Goal: Task Accomplishment & Management: Use online tool/utility

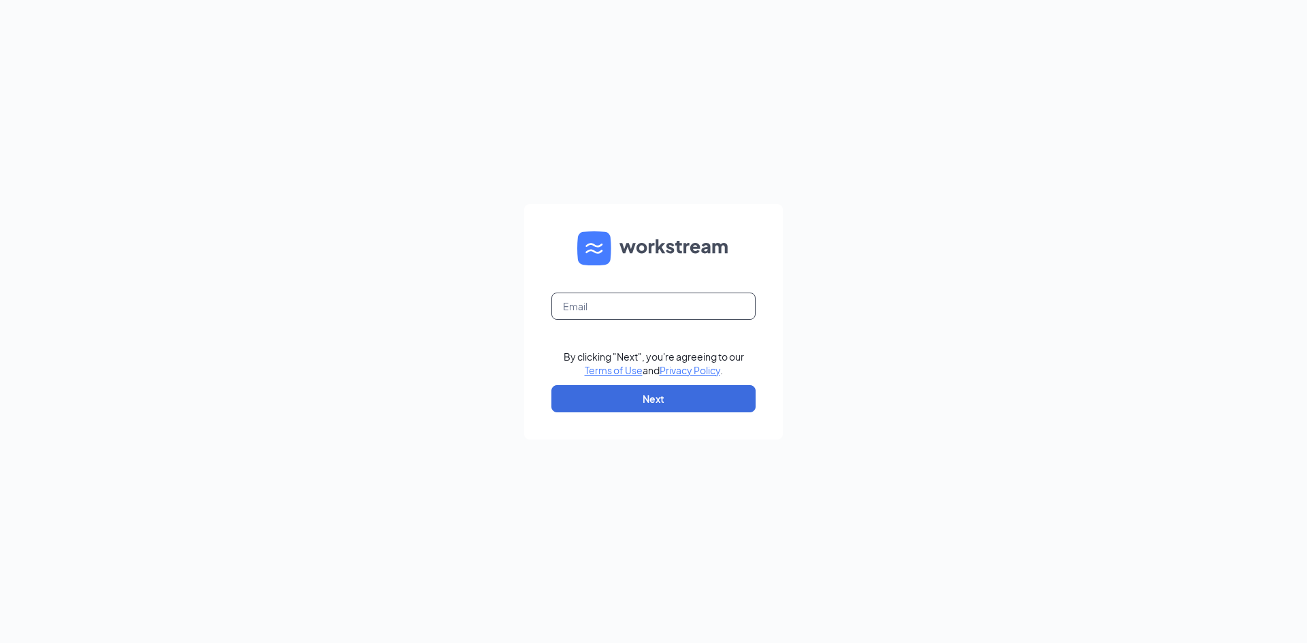
click at [640, 297] on input "text" at bounding box center [653, 306] width 204 height 27
type input "littlemamasrf@littlemamasitalian.com"
click at [632, 396] on button "Next" at bounding box center [653, 398] width 204 height 27
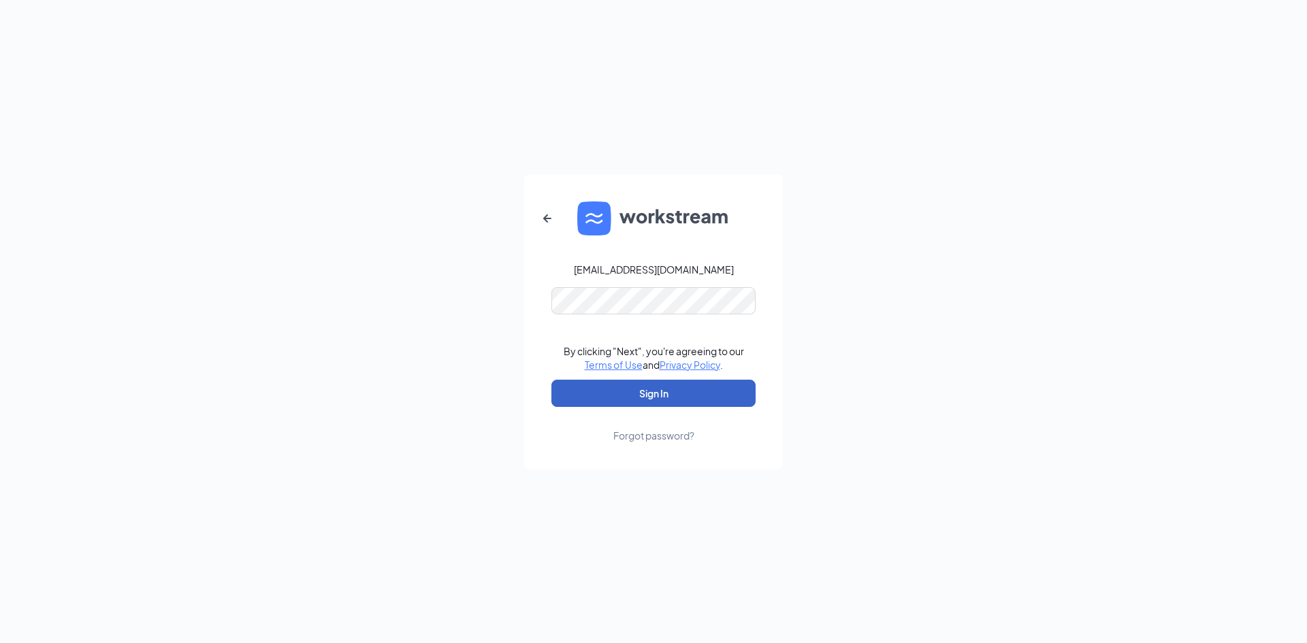
click at [577, 380] on button "Sign In" at bounding box center [653, 393] width 204 height 27
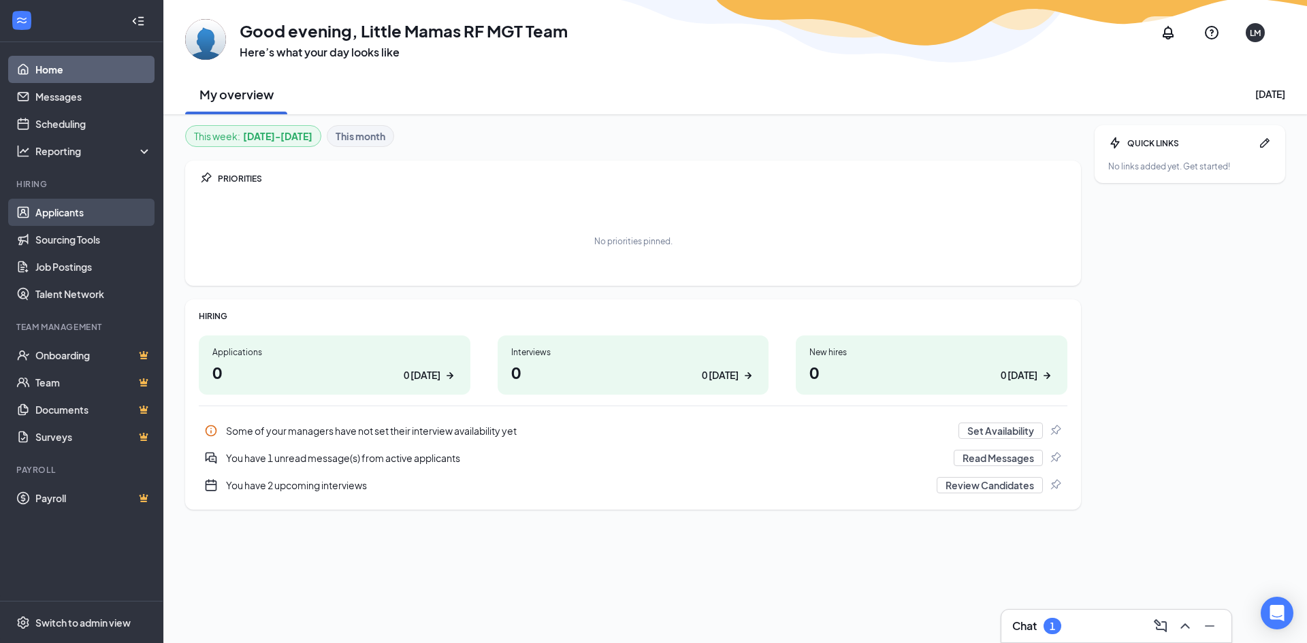
click at [55, 214] on link "Applicants" at bounding box center [93, 212] width 116 height 27
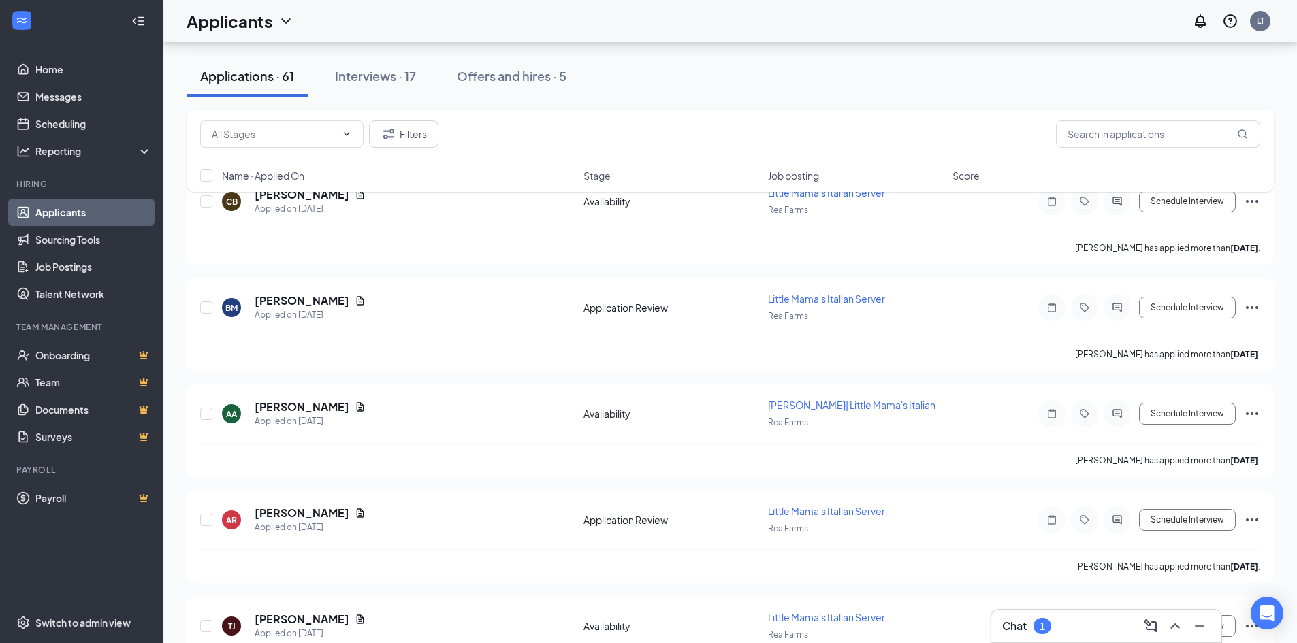
scroll to position [2008, 0]
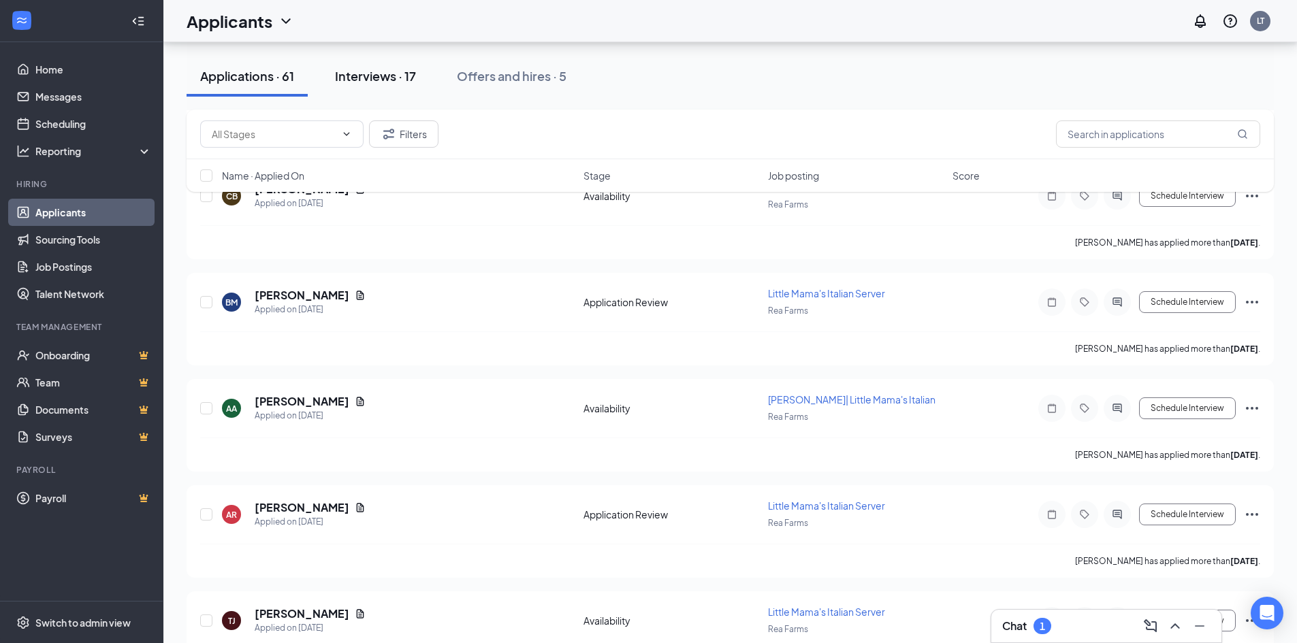
click at [374, 67] on button "Interviews · 17" at bounding box center [375, 76] width 108 height 41
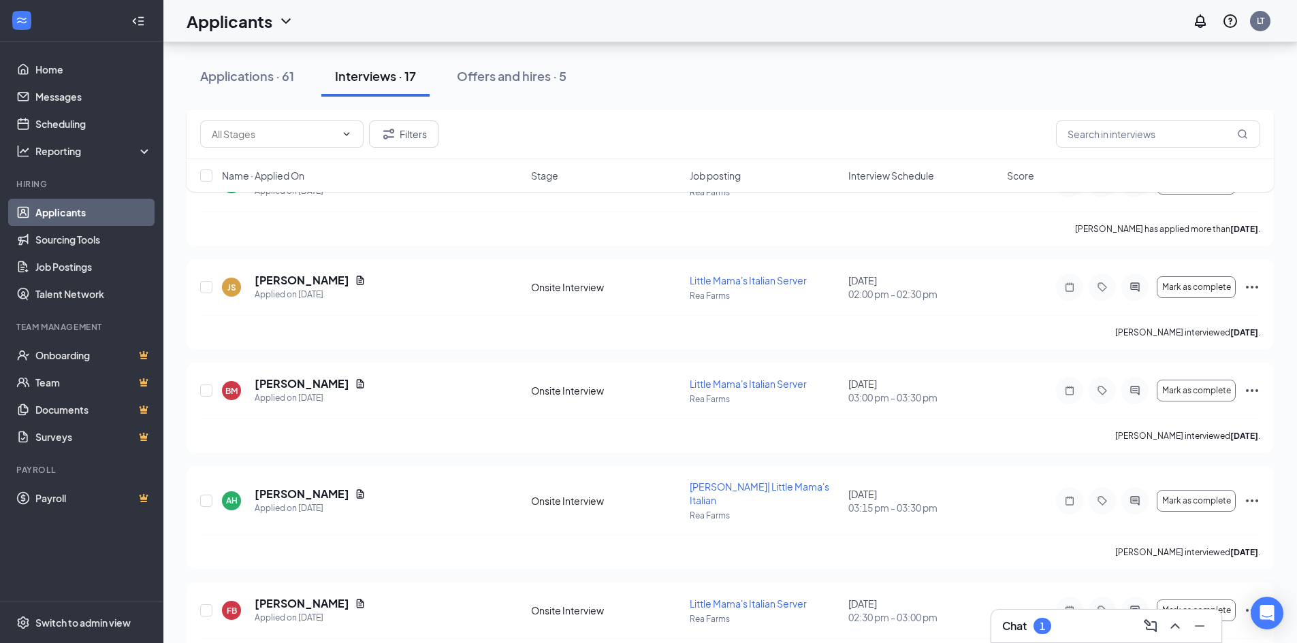
scroll to position [1095, 0]
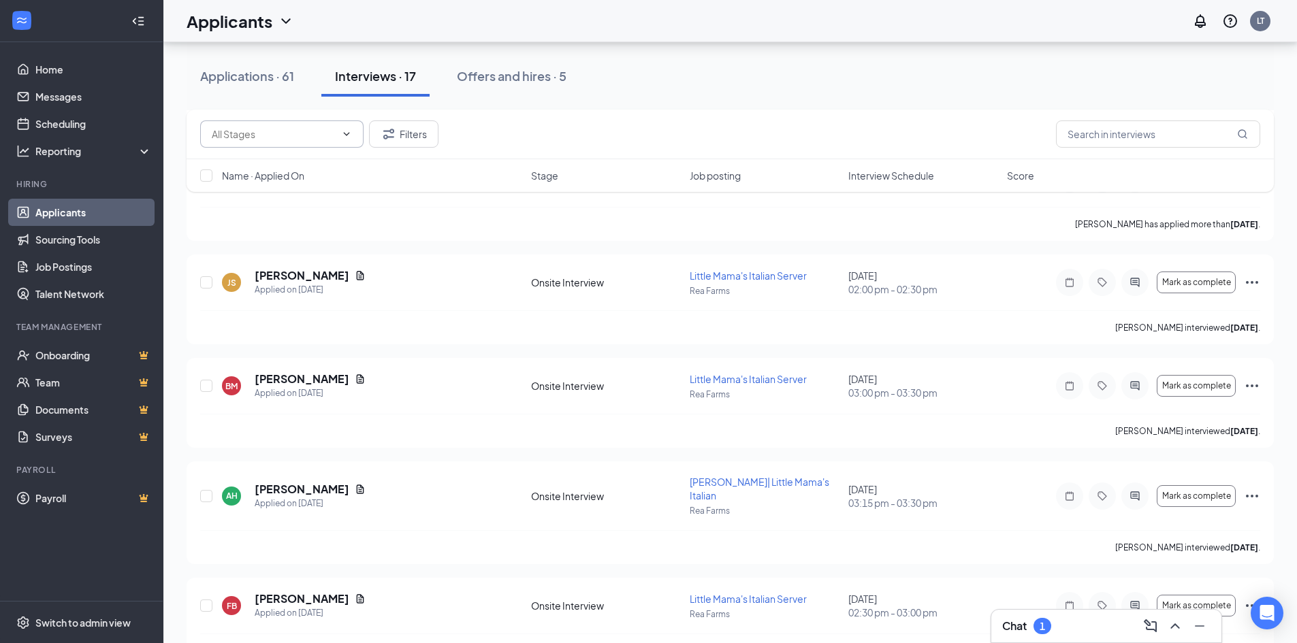
click at [339, 129] on span at bounding box center [345, 134] width 14 height 11
click at [340, 122] on span at bounding box center [281, 133] width 163 height 27
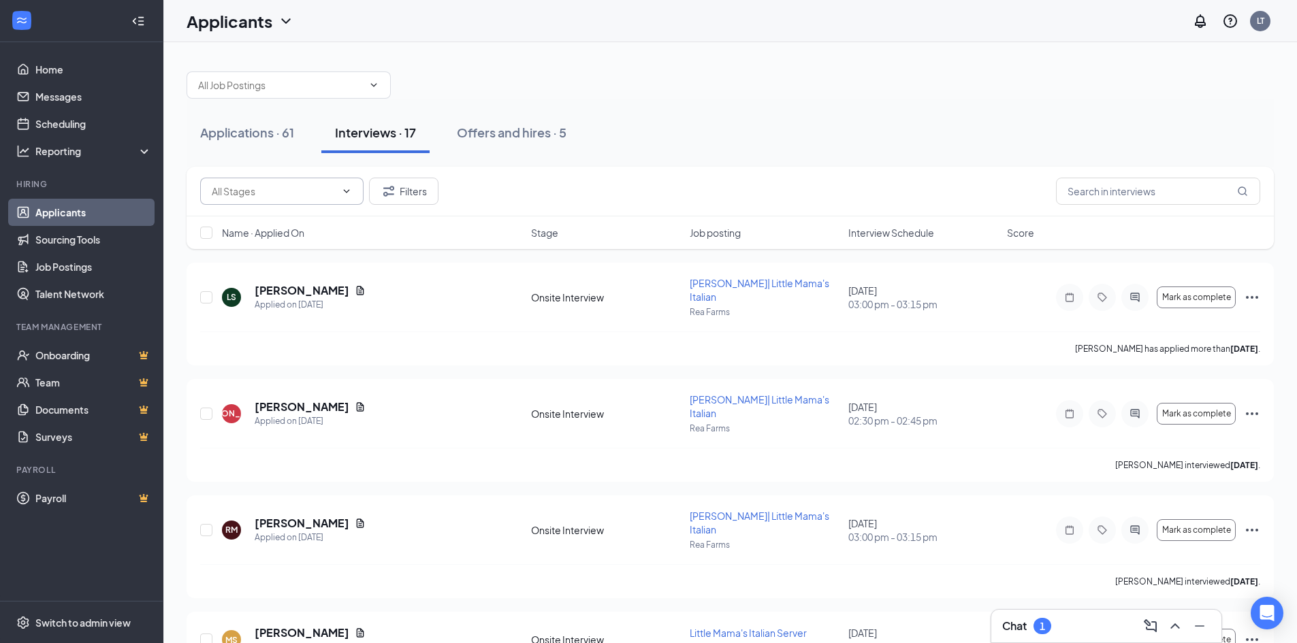
scroll to position [0, 0]
click at [252, 75] on span at bounding box center [289, 85] width 204 height 27
click at [563, 125] on div "Offers and hires · 5" at bounding box center [512, 133] width 110 height 17
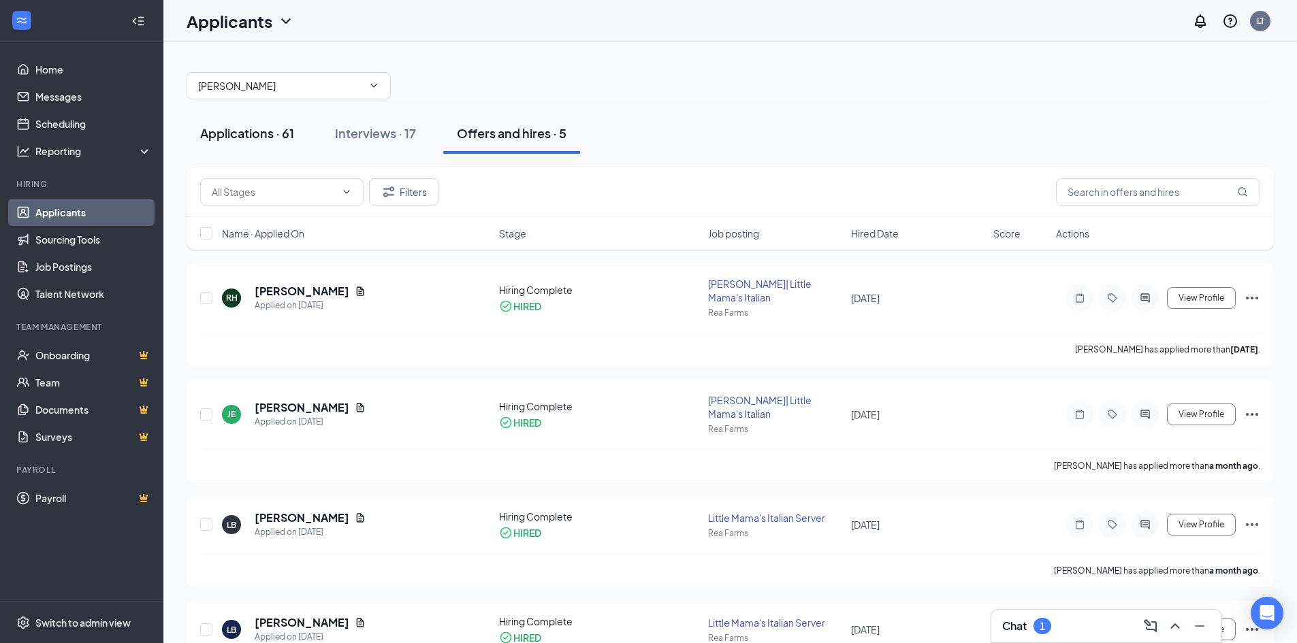
click at [216, 142] on button "Applications · 61" at bounding box center [247, 133] width 121 height 41
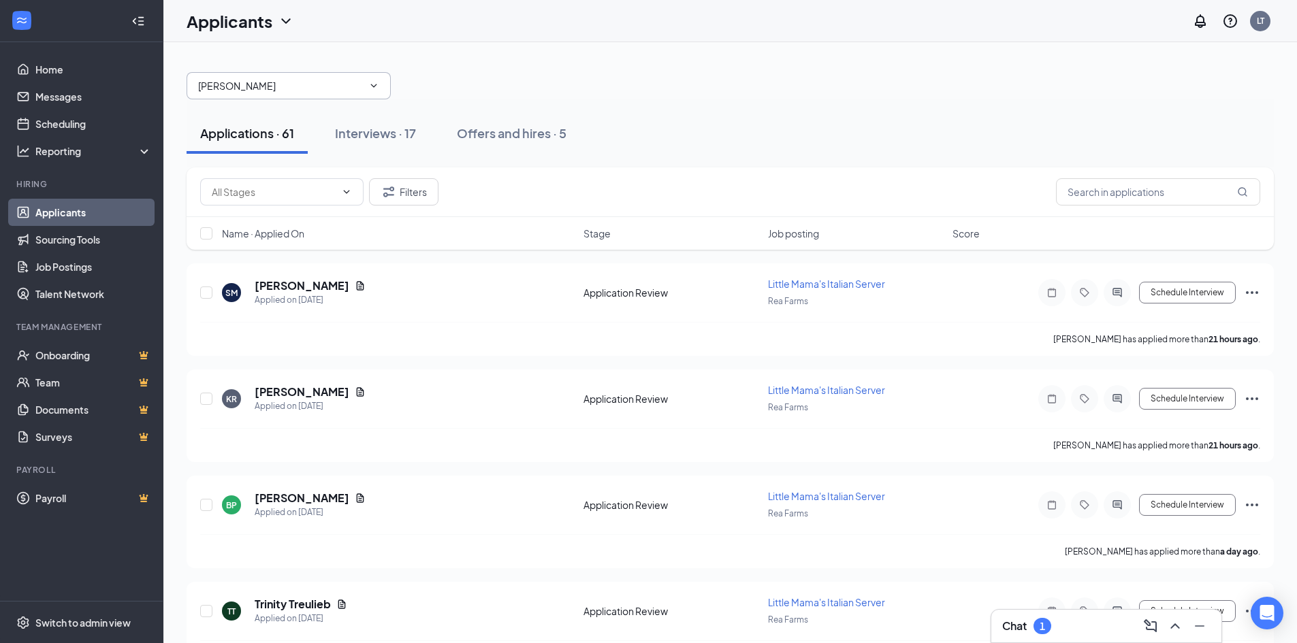
click at [276, 84] on input "[PERSON_NAME]" at bounding box center [280, 85] width 165 height 15
click at [274, 120] on div "No options" at bounding box center [300, 111] width 204 height 30
click at [496, 69] on div "[PERSON_NAME] No options" at bounding box center [730, 79] width 1087 height 41
click at [364, 88] on span "[PERSON_NAME] No options" at bounding box center [289, 85] width 204 height 27
type input "J"
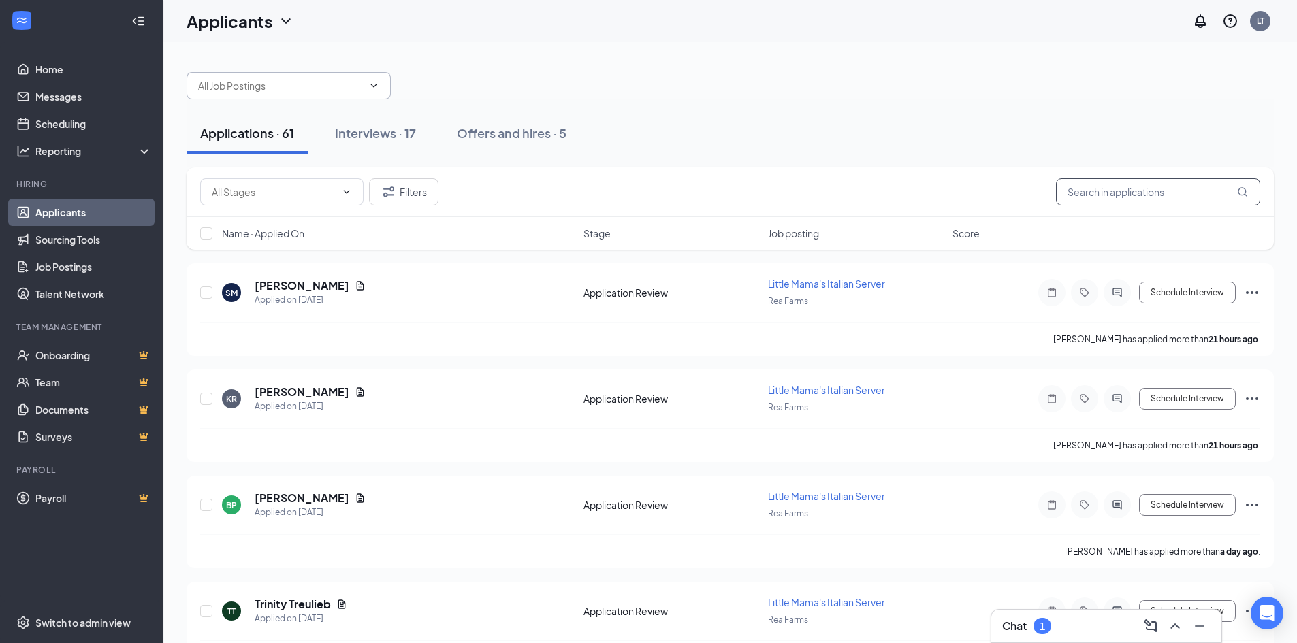
click at [1133, 201] on input "text" at bounding box center [1158, 191] width 204 height 27
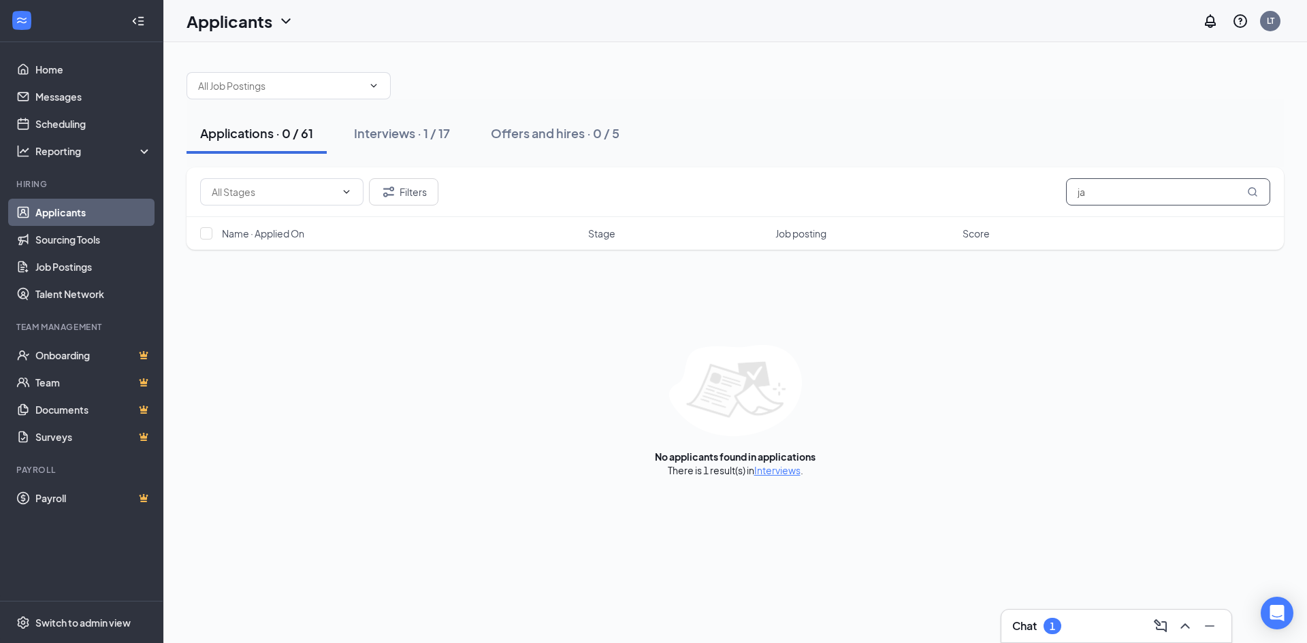
type input "j"
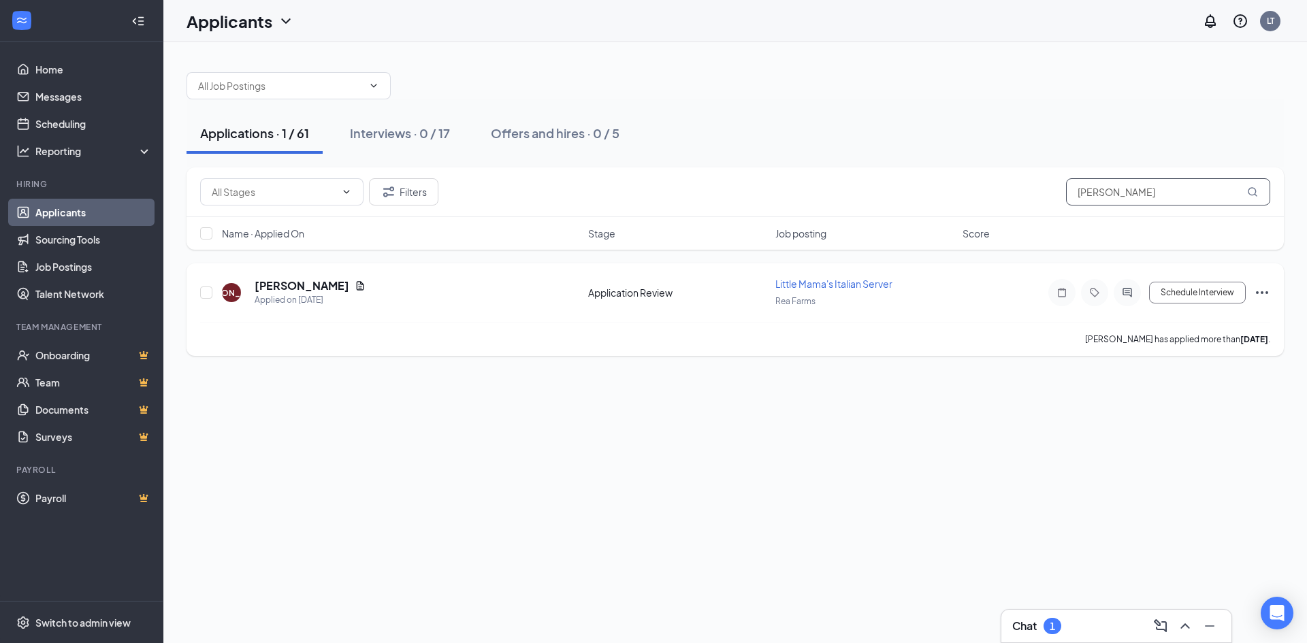
type input "[PERSON_NAME]"
click at [1255, 291] on icon "Ellipses" at bounding box center [1262, 293] width 16 height 16
click at [1040, 511] on div "Little Mama's Italian Server (Rea Farms) [PERSON_NAME]| Little Mama's Italian (…" at bounding box center [735, 342] width 1144 height 601
click at [812, 279] on span "Little Mama's Italian Server" at bounding box center [833, 284] width 117 height 12
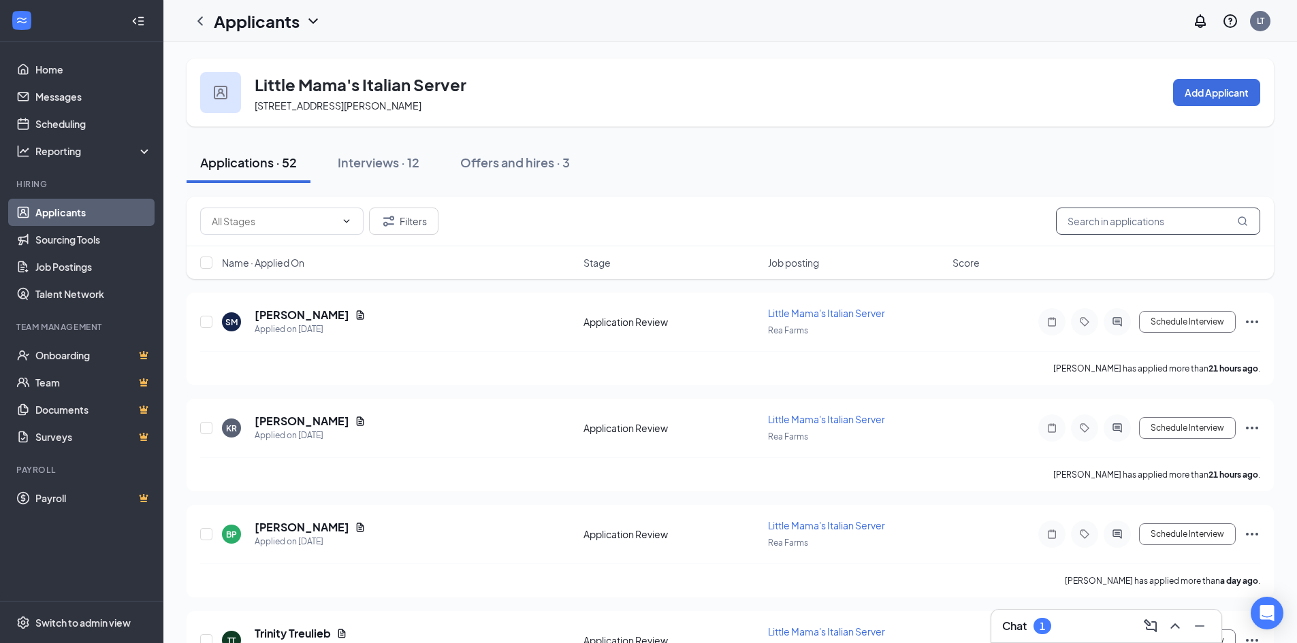
click at [1137, 219] on input "text" at bounding box center [1158, 221] width 204 height 27
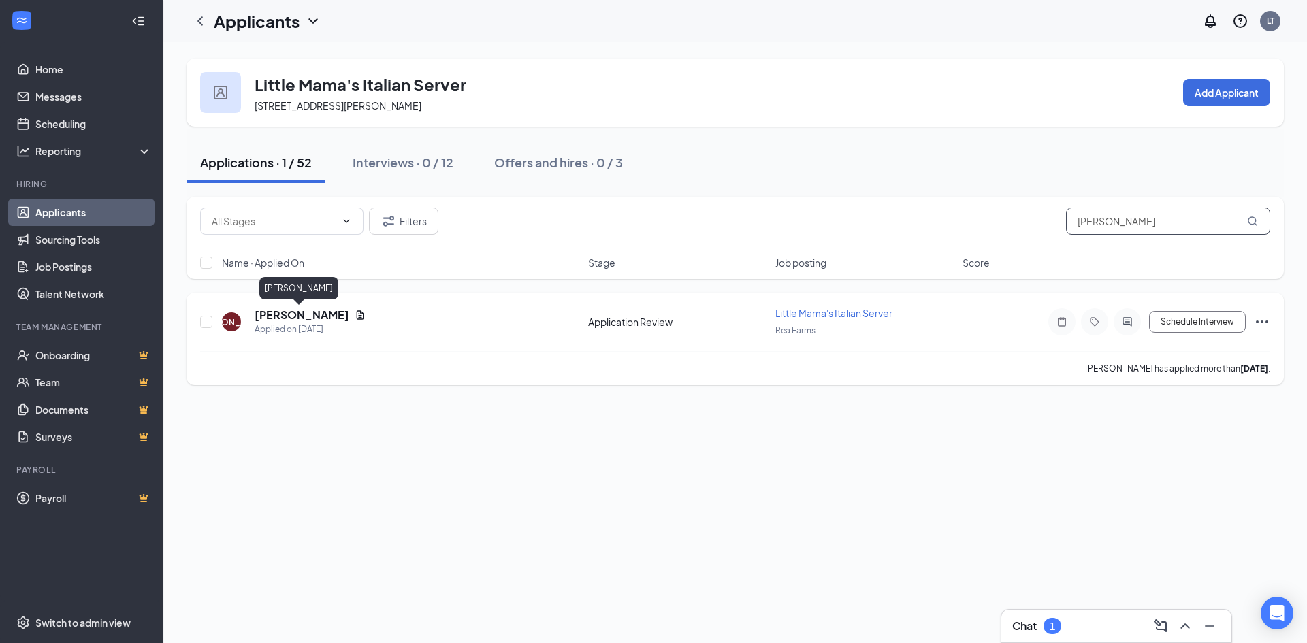
type input "[PERSON_NAME]"
click at [281, 315] on h5 "[PERSON_NAME]" at bounding box center [302, 315] width 95 height 15
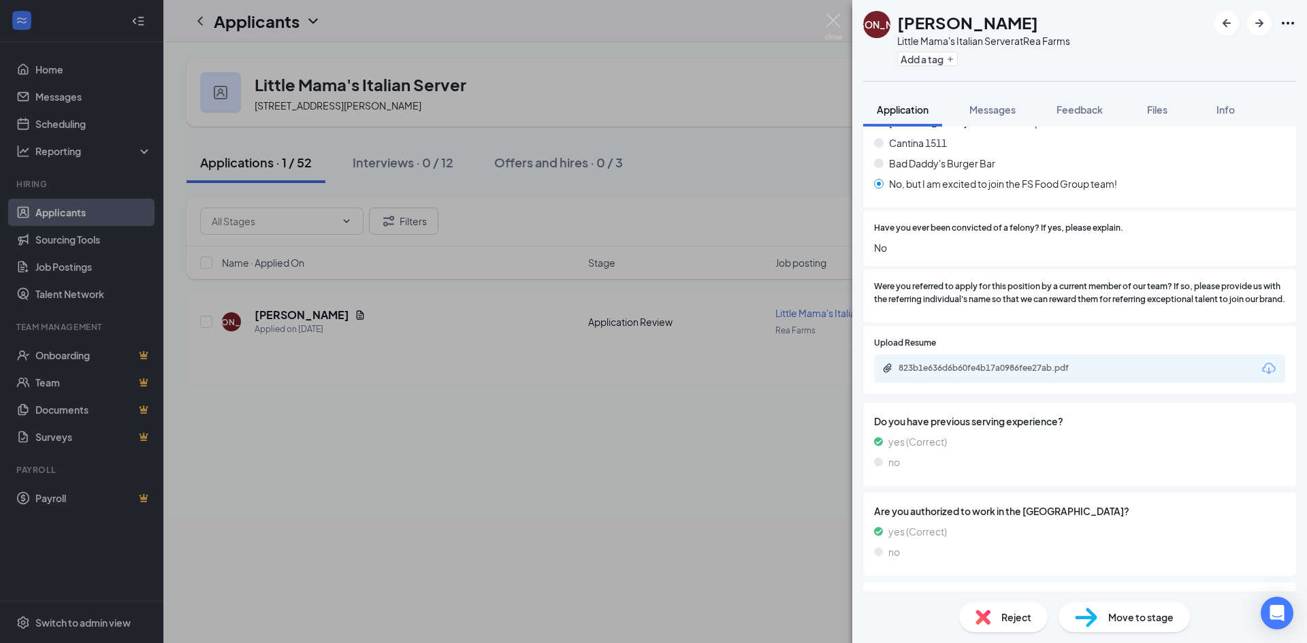
scroll to position [387, 0]
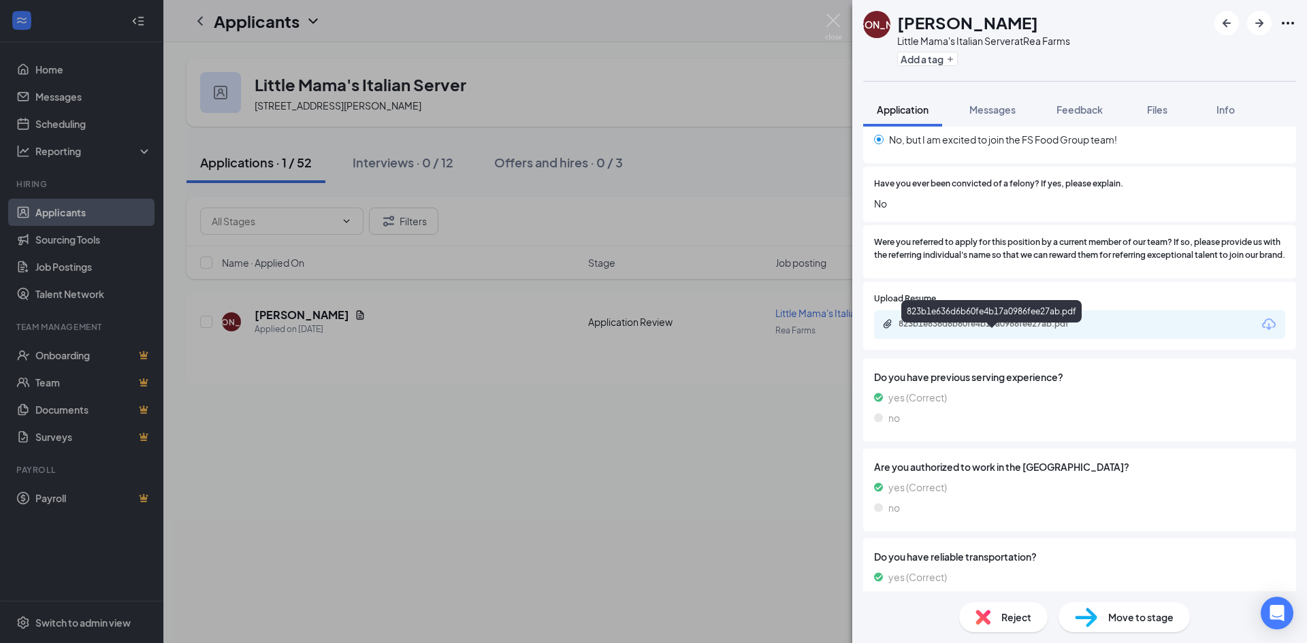
click at [999, 329] on div "823b1e636d6b60fe4b17a0986fee27ab.pdf" at bounding box center [994, 324] width 191 height 11
